Goal: Task Accomplishment & Management: Use online tool/utility

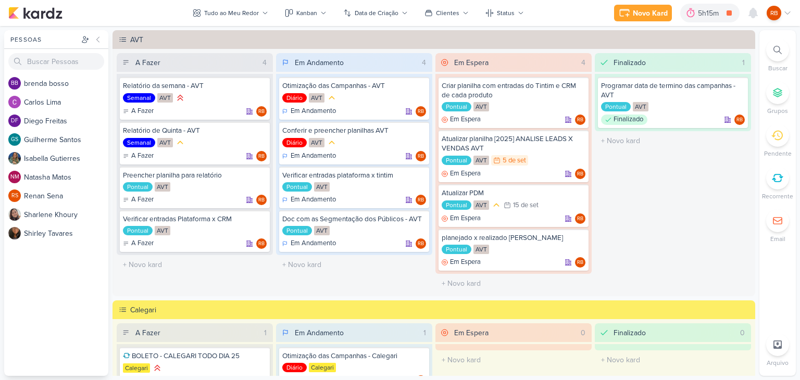
scroll to position [381, 0]
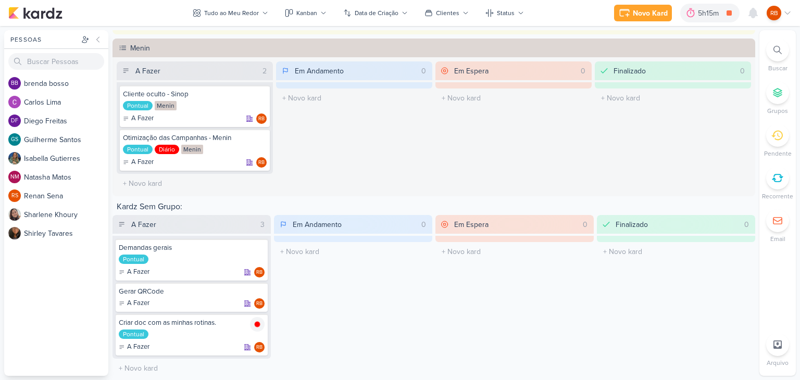
click at [705, 10] on div "5h15m" at bounding box center [710, 13] width 24 height 11
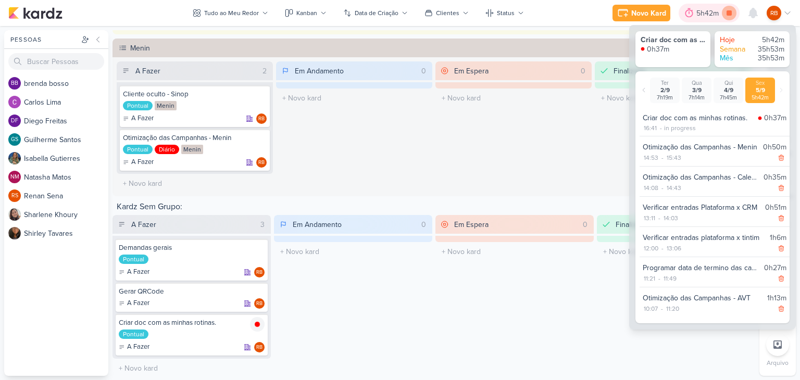
click at [727, 11] on icon at bounding box center [728, 12] width 5 height 5
click at [654, 12] on div "Novo Kard" at bounding box center [663, 13] width 35 height 11
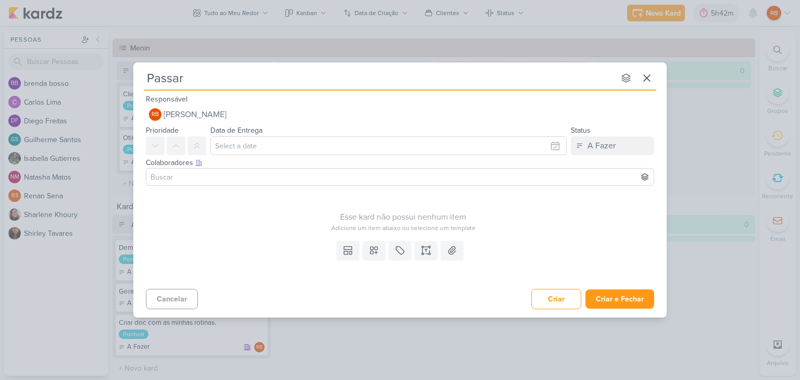
type input "Passar"
type input "Passar para o"
type input "Passar para o G"
type input "Passar para o Gu"
type input "Passar para o Gui"
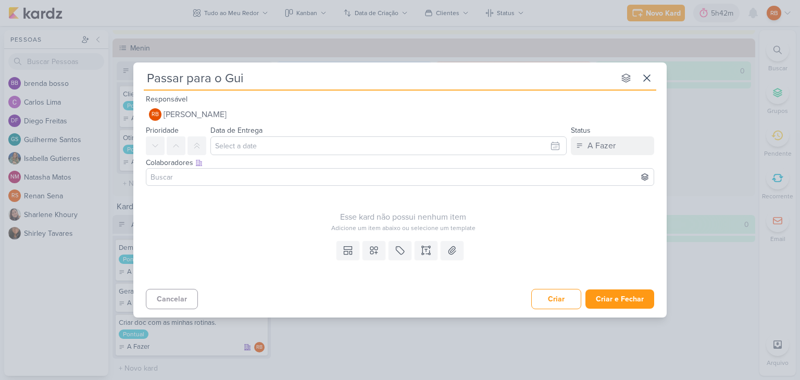
type input "Passar para o Gui"
type input "Passar para o Gui a integ"
type input "Passar para o Gui a integraç"
type input "Passar para o Gui a integração"
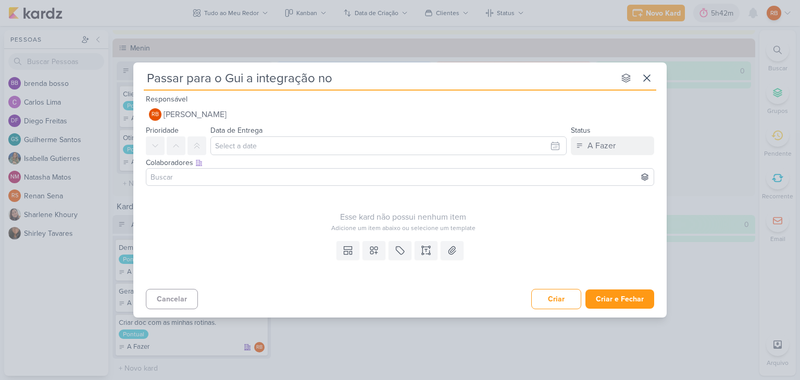
type input "Passar para o Gui a integração no T"
type input "Passar para o Gui a integração no Tintim"
click at [404, 253] on icon at bounding box center [400, 250] width 10 height 10
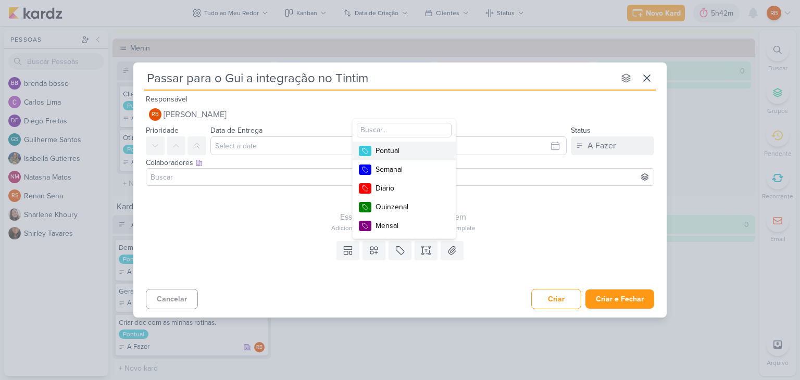
click at [404, 153] on div "Pontual" at bounding box center [409, 150] width 68 height 11
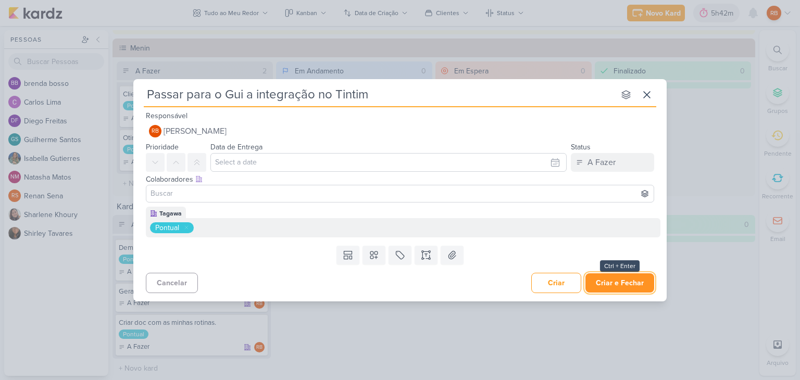
click at [614, 283] on button "Criar e Fechar" at bounding box center [619, 282] width 69 height 19
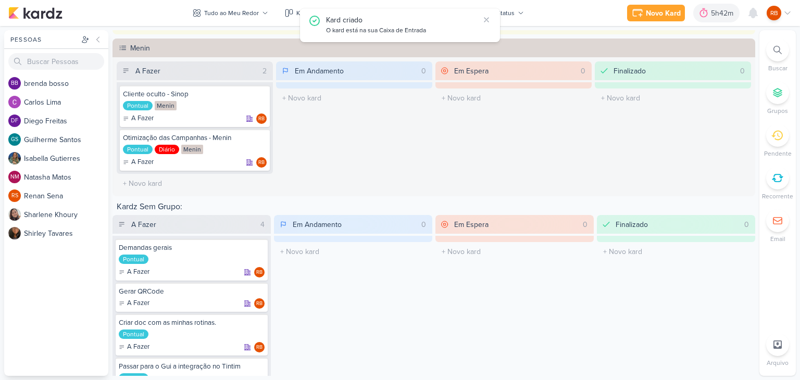
scroll to position [425, 0]
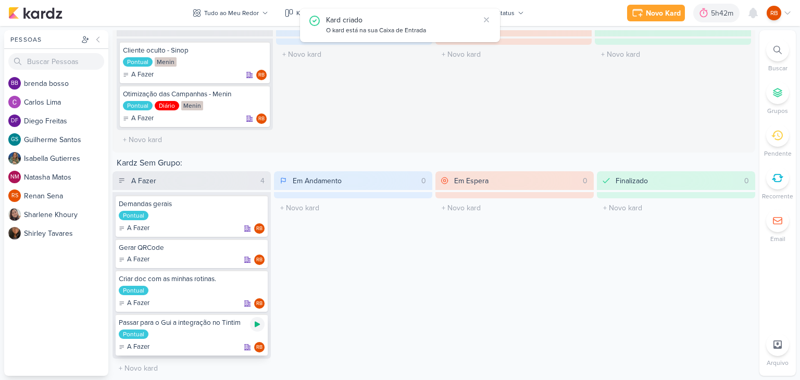
click at [256, 324] on icon at bounding box center [257, 324] width 8 height 8
